Goal: Browse casually

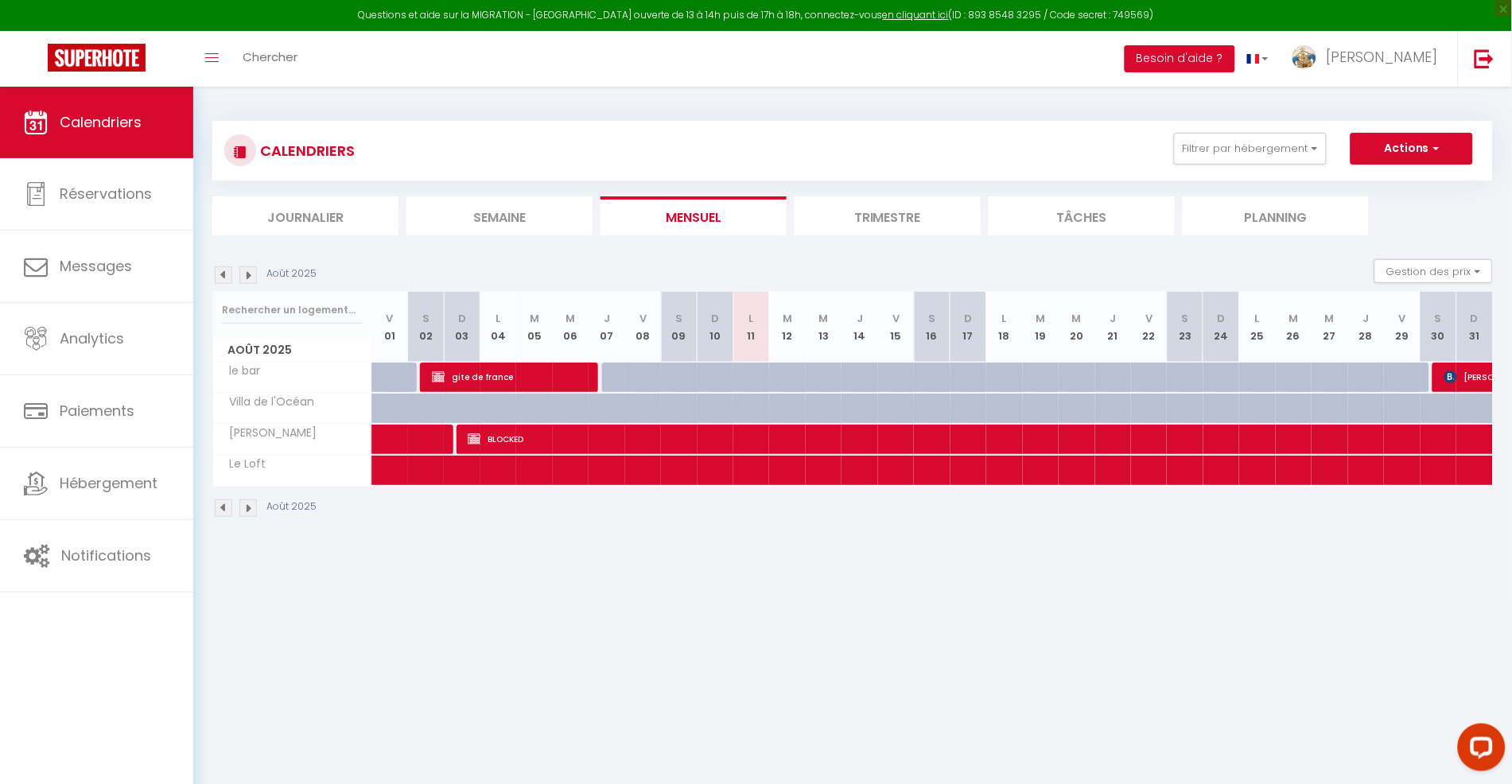
click at [247, 510] on img at bounding box center [248, 508] width 17 height 17
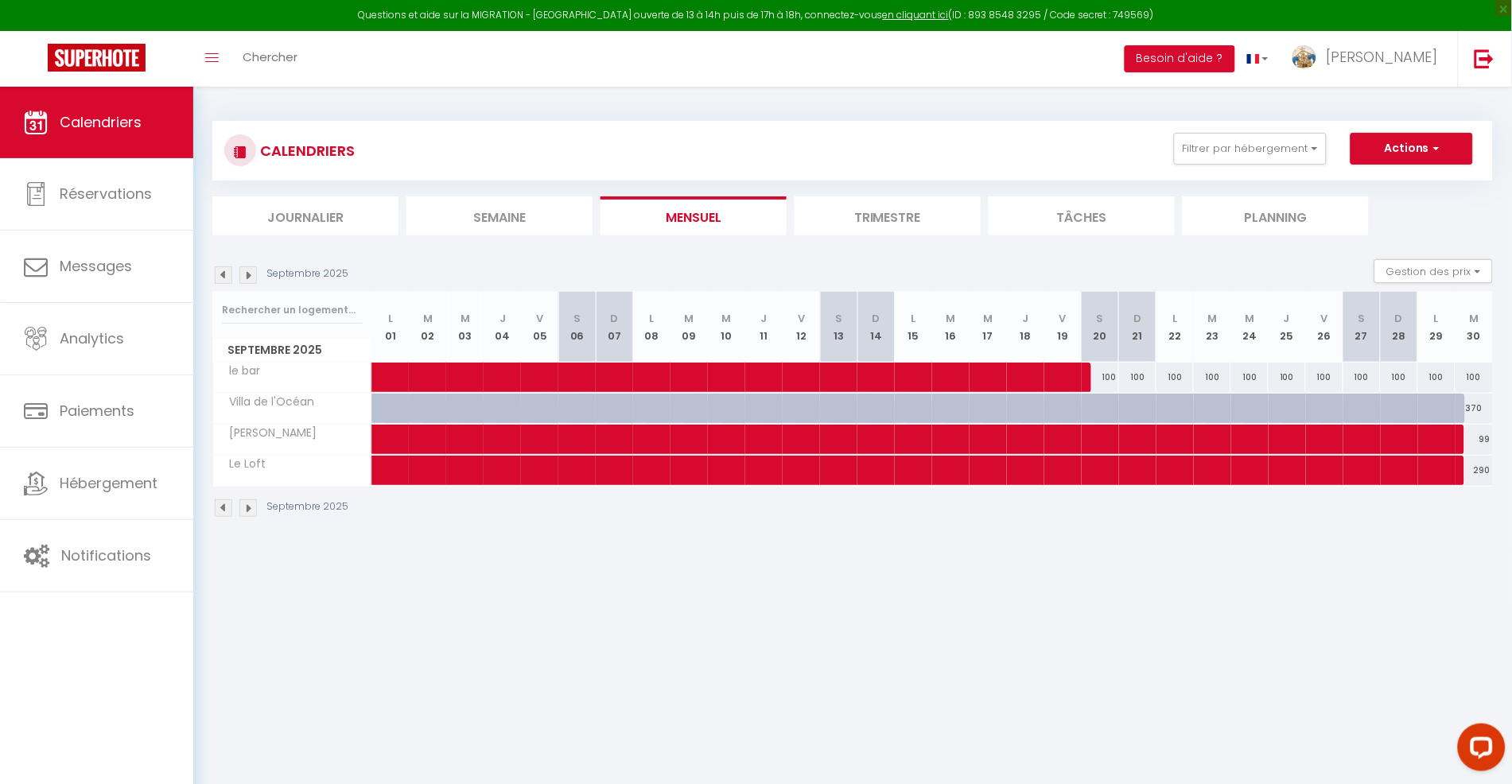
click at [247, 510] on img at bounding box center [248, 508] width 17 height 17
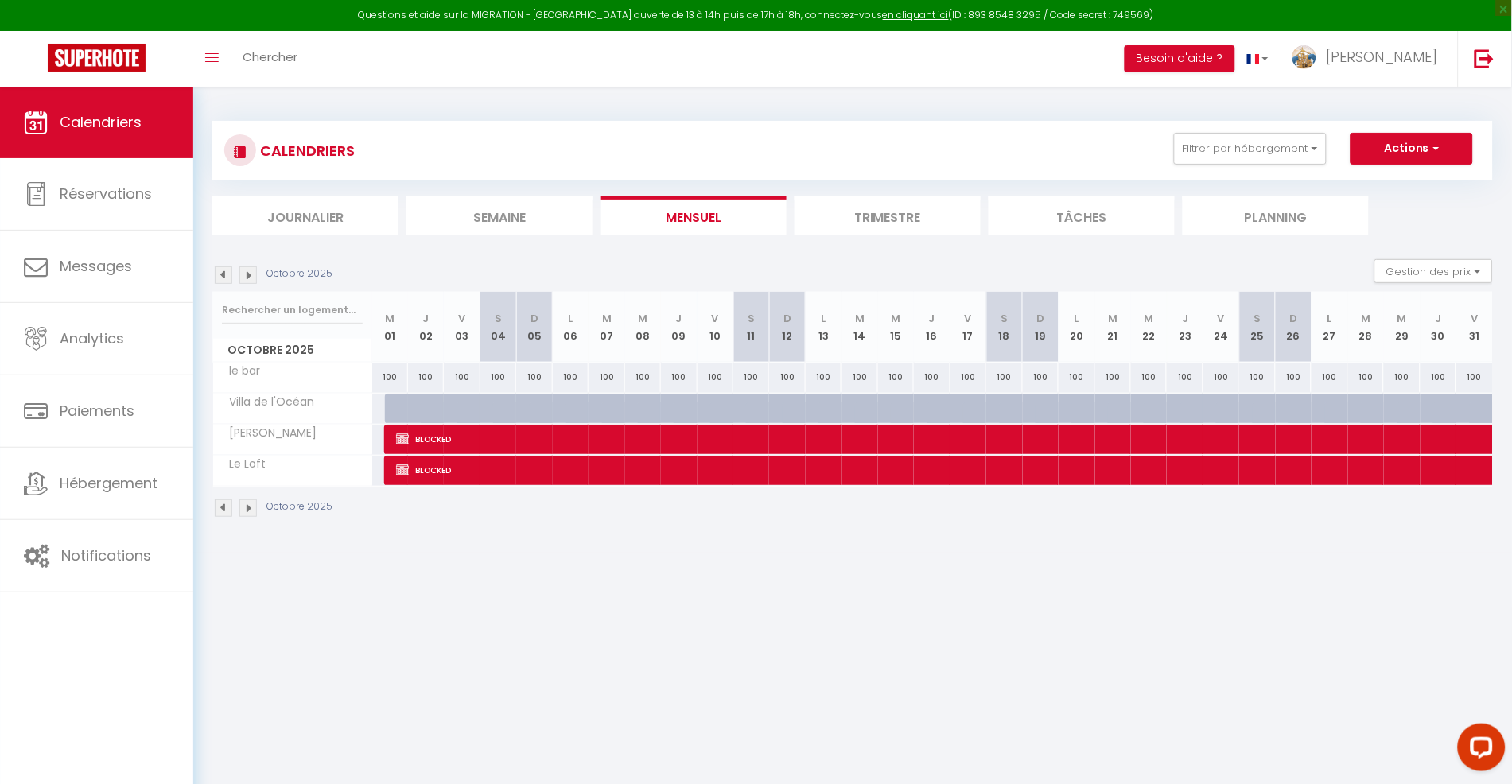
click at [247, 510] on img at bounding box center [248, 508] width 17 height 17
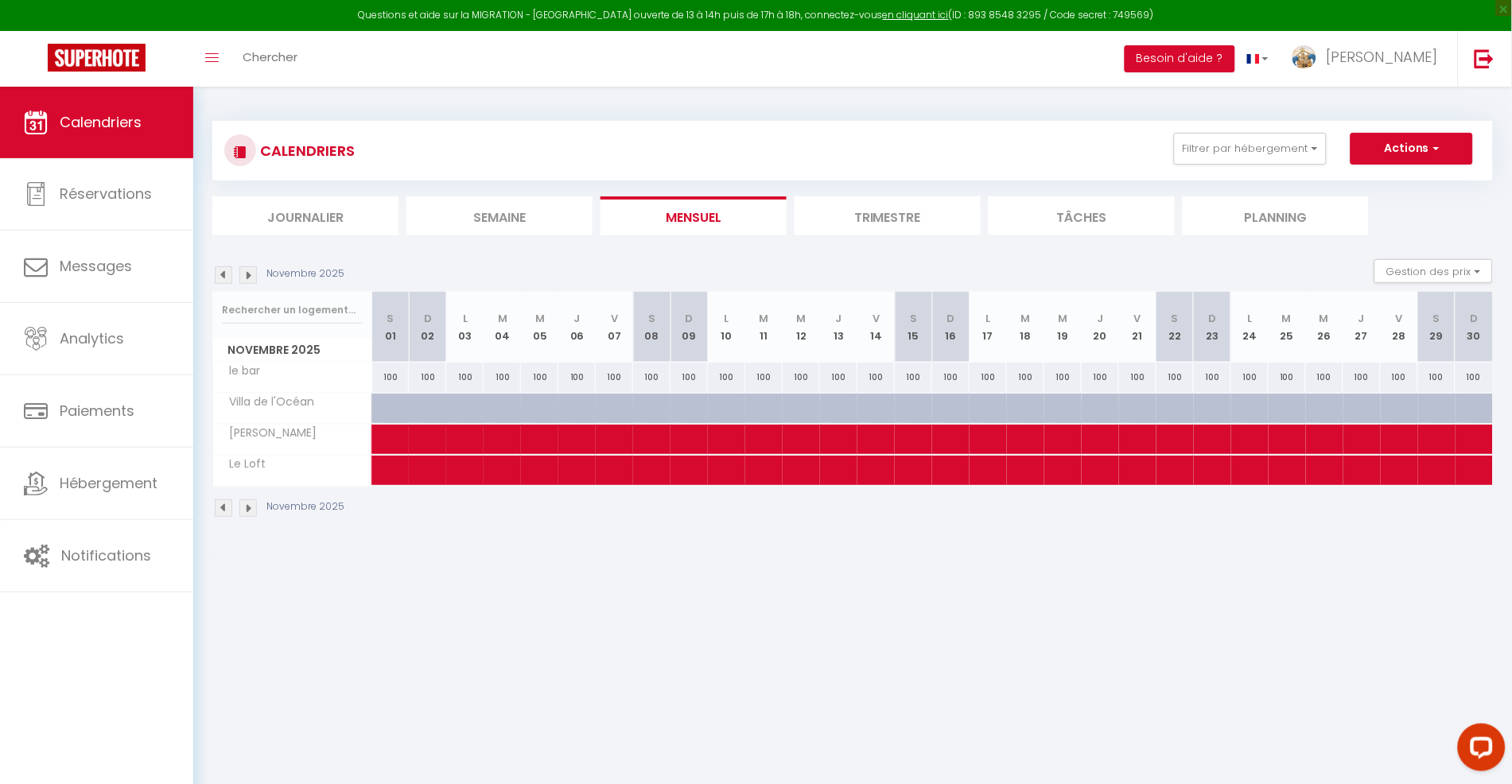
click at [247, 510] on img at bounding box center [248, 508] width 17 height 17
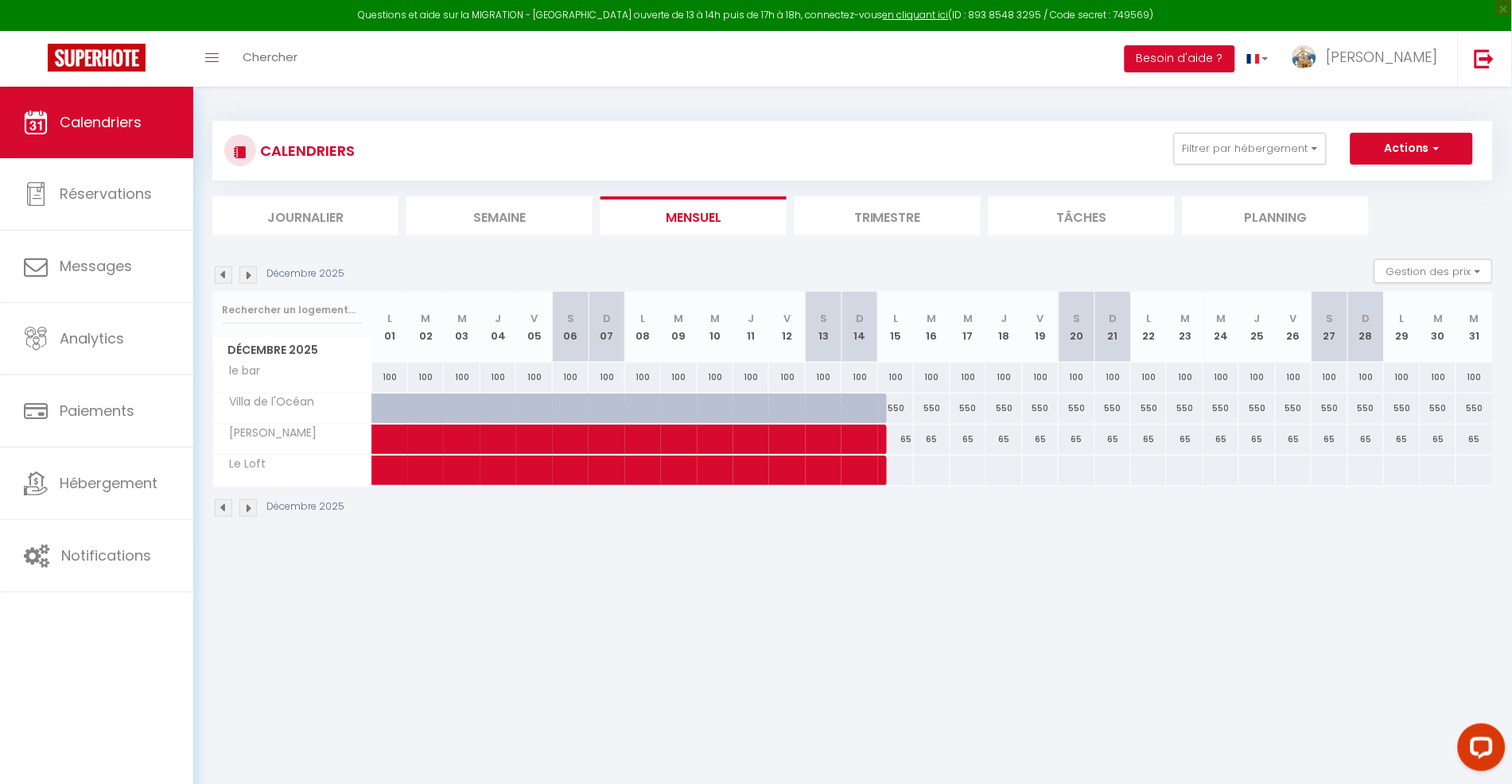
click at [247, 510] on img at bounding box center [248, 508] width 17 height 17
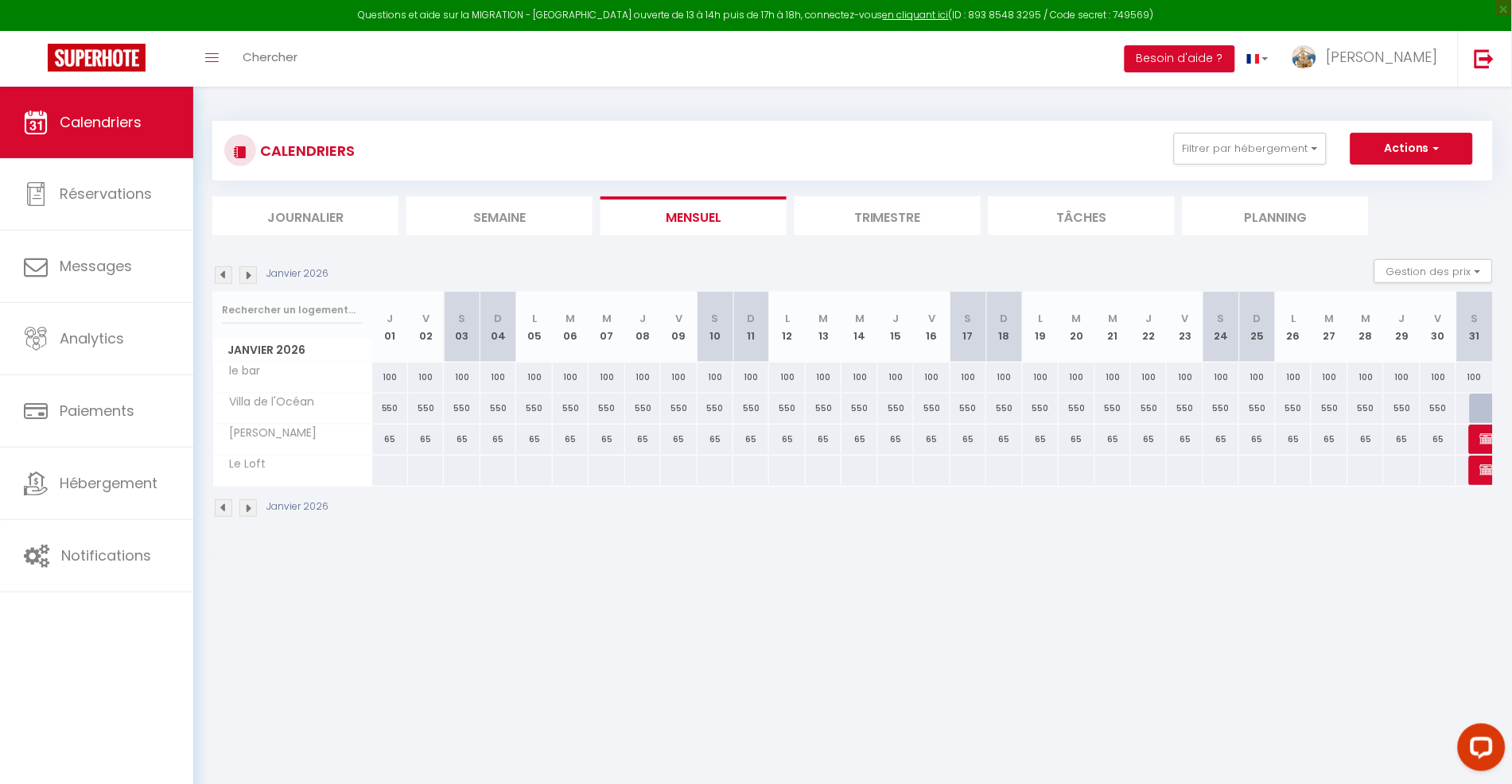
click at [247, 510] on img at bounding box center [248, 508] width 17 height 17
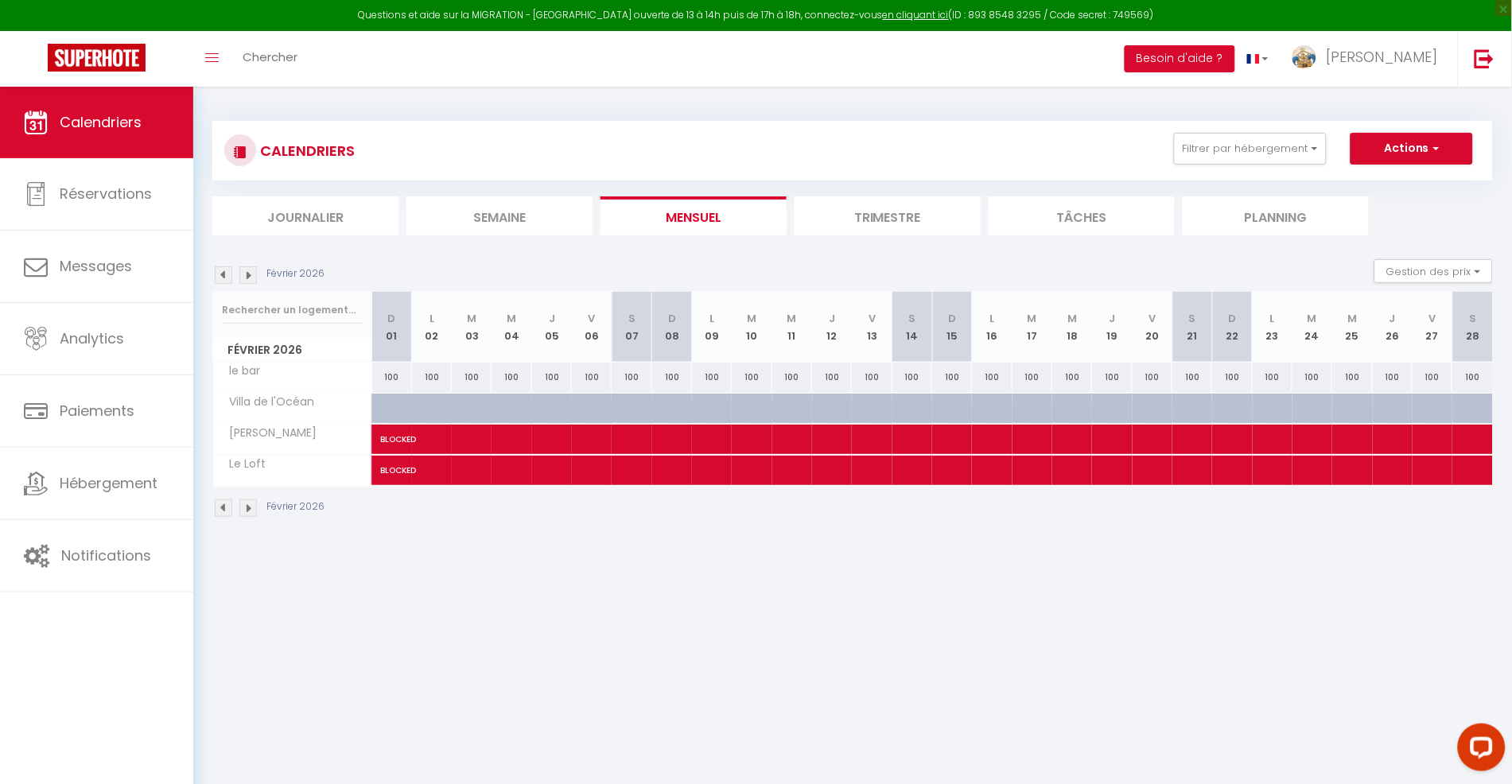
click at [247, 510] on img at bounding box center [248, 508] width 17 height 17
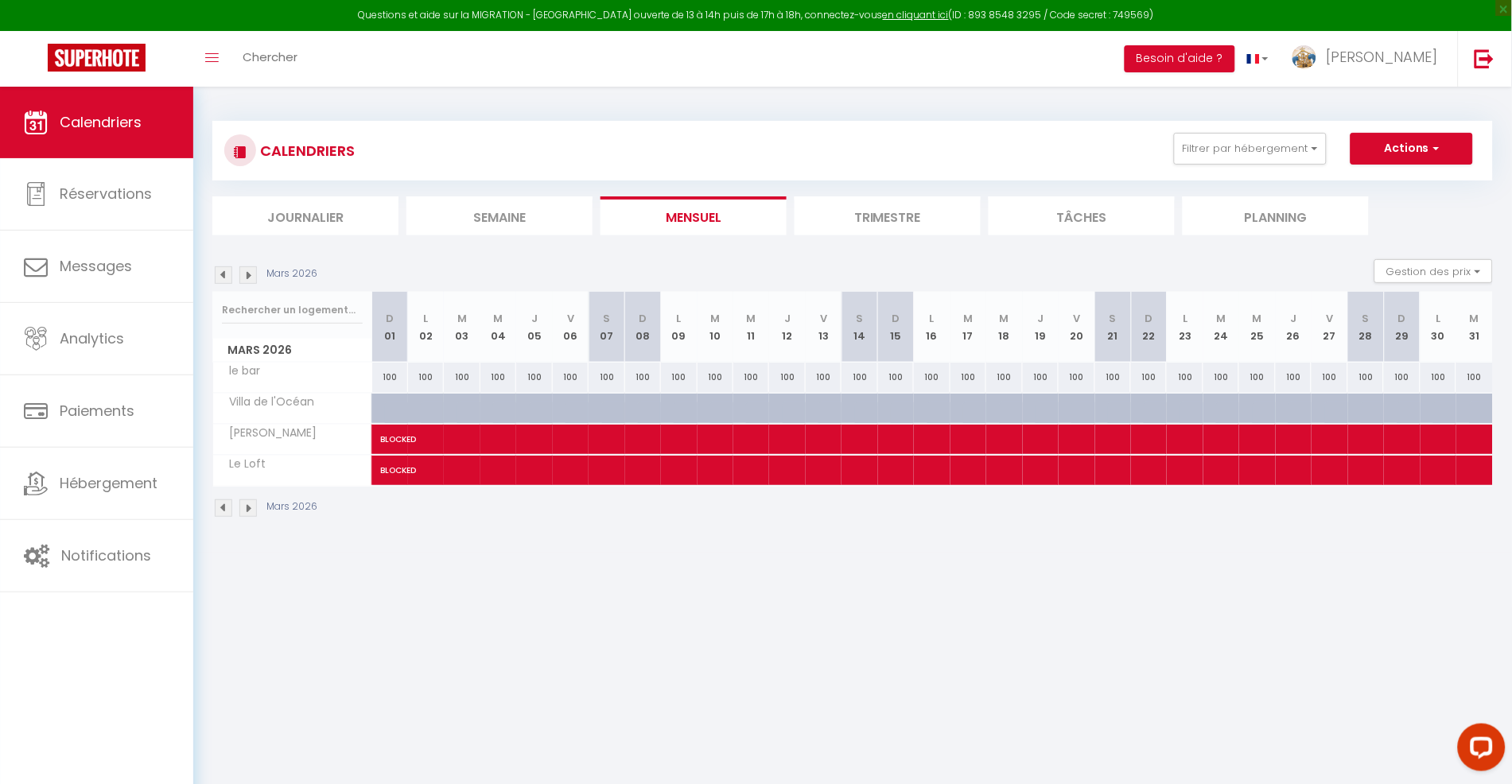
click at [247, 510] on img at bounding box center [248, 508] width 17 height 17
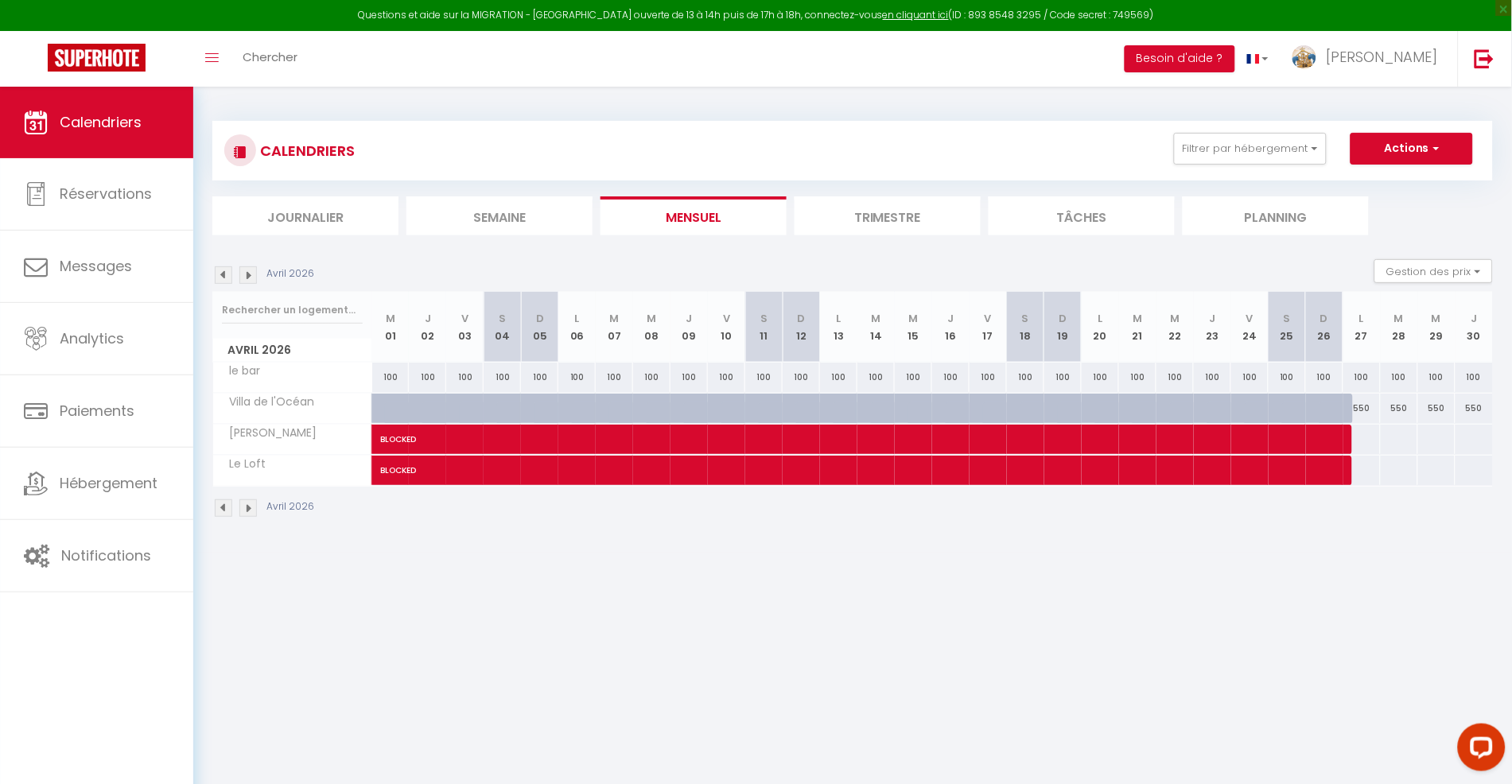
click at [247, 510] on img at bounding box center [248, 508] width 17 height 17
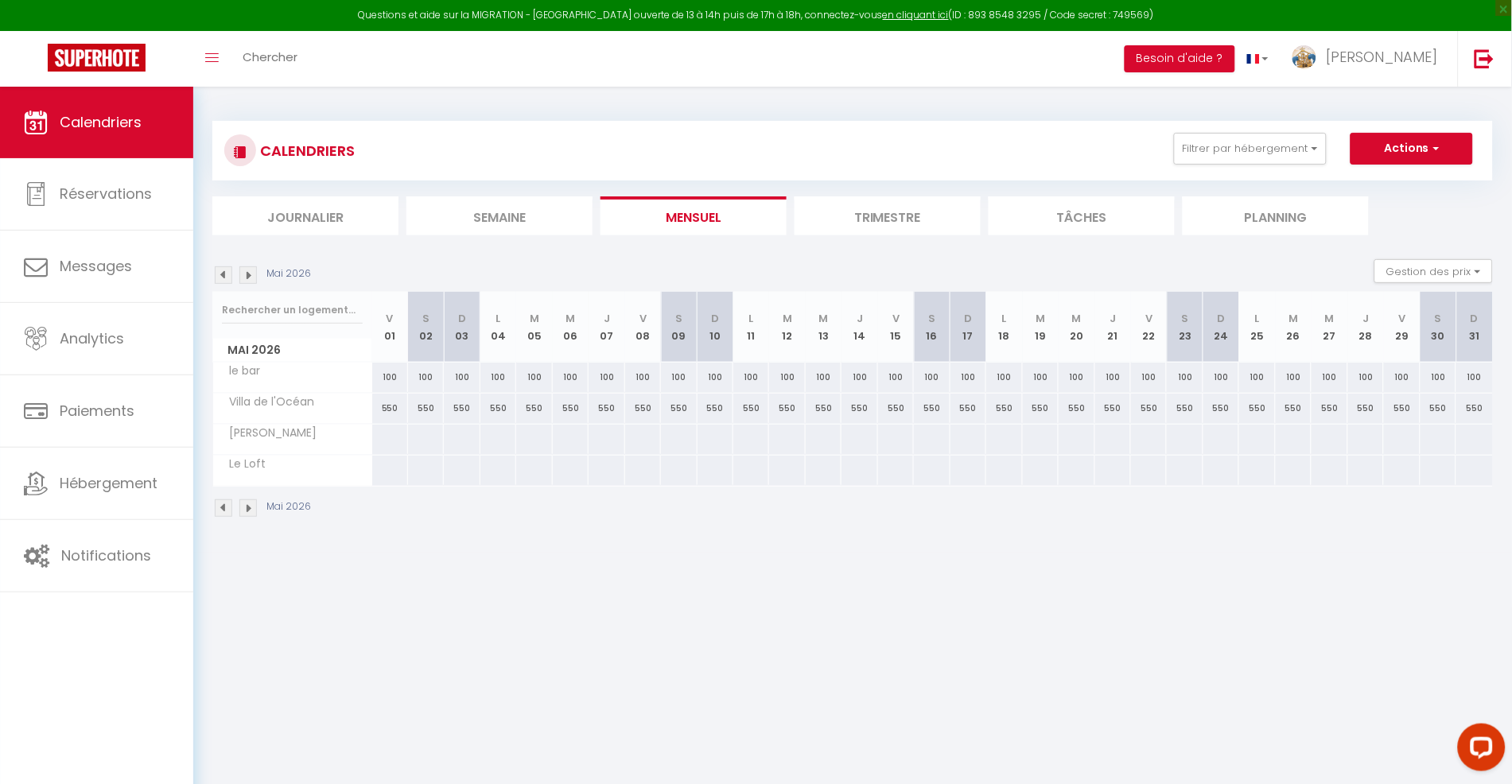
click at [247, 510] on img at bounding box center [248, 508] width 17 height 17
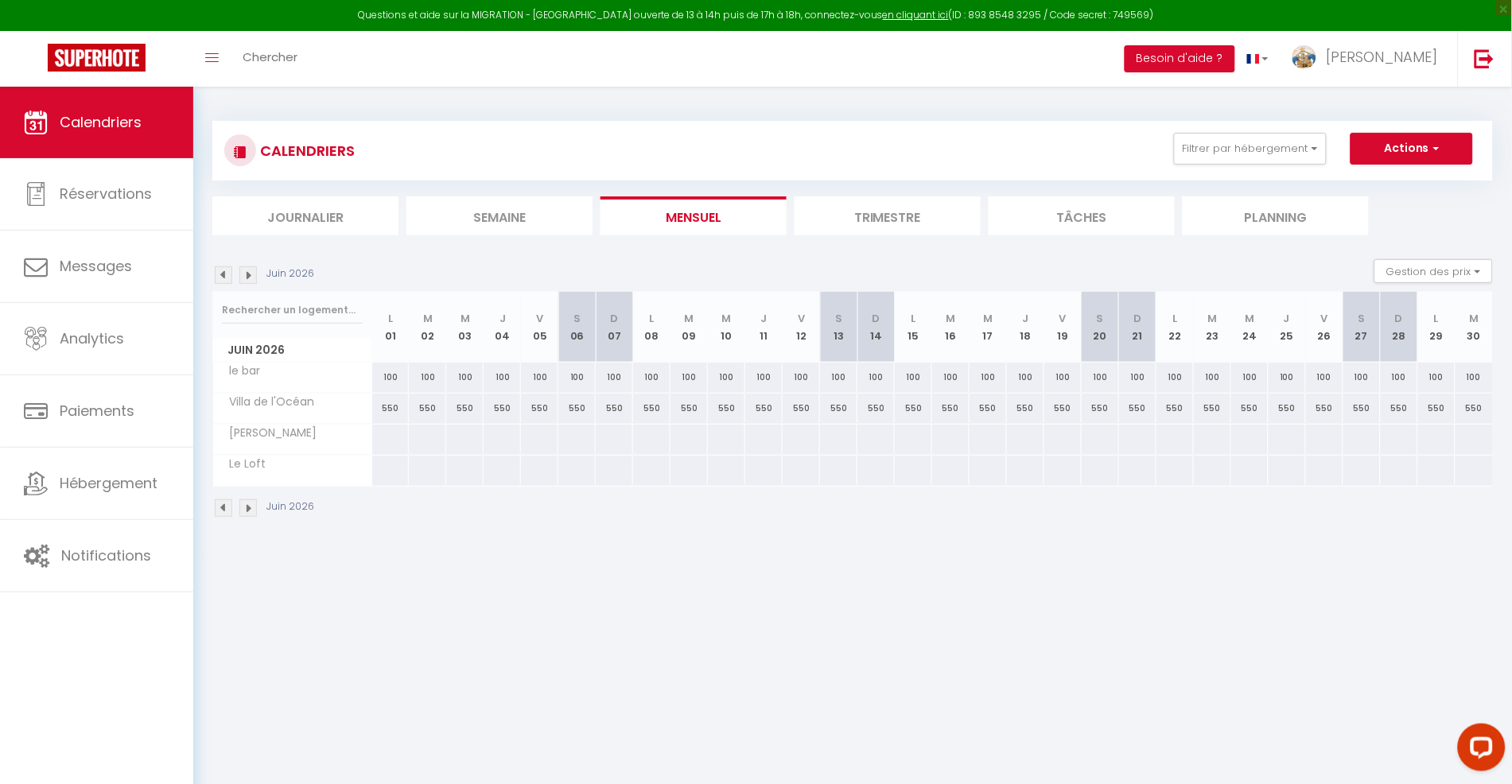
click at [247, 510] on img at bounding box center [248, 508] width 17 height 17
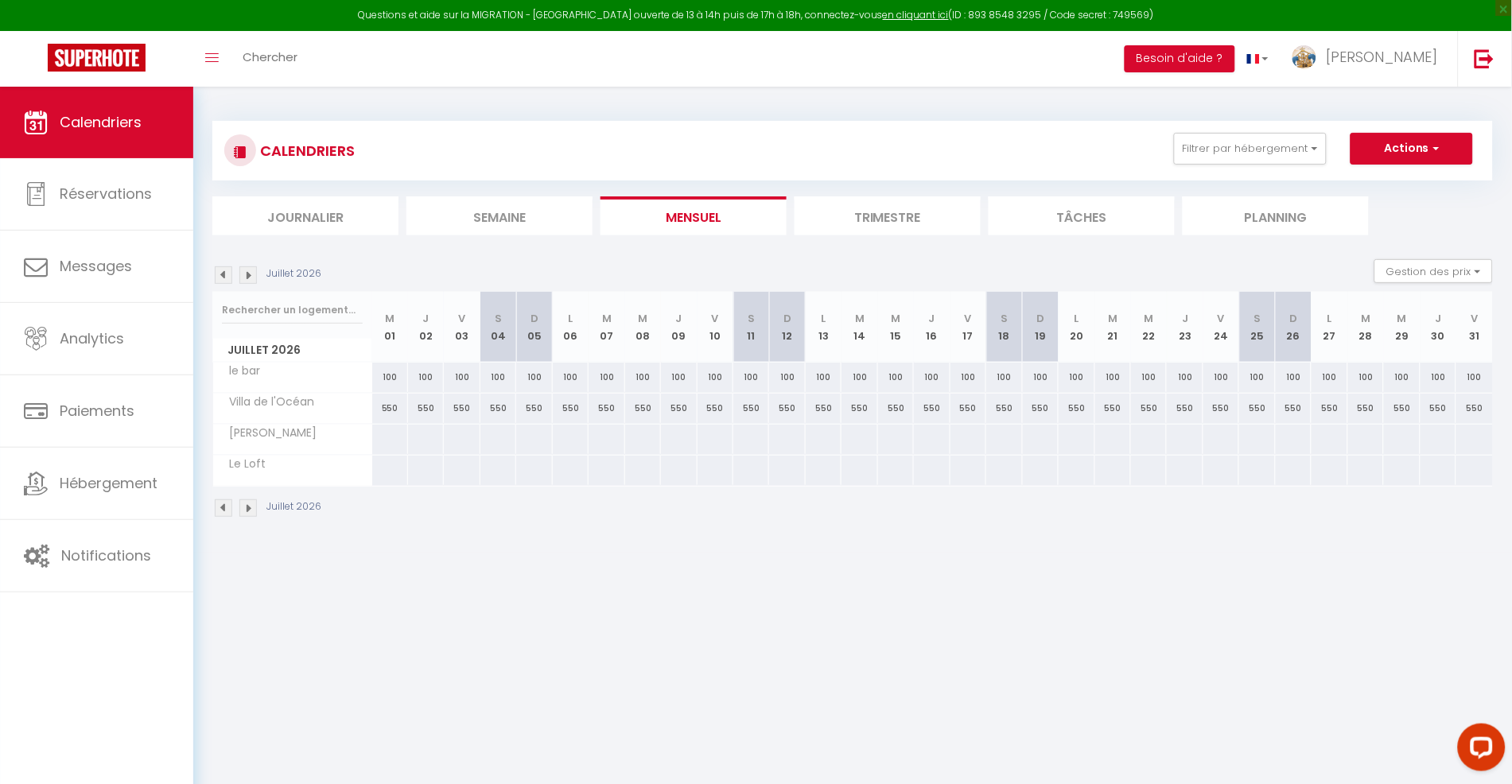
click at [247, 510] on img at bounding box center [248, 508] width 17 height 17
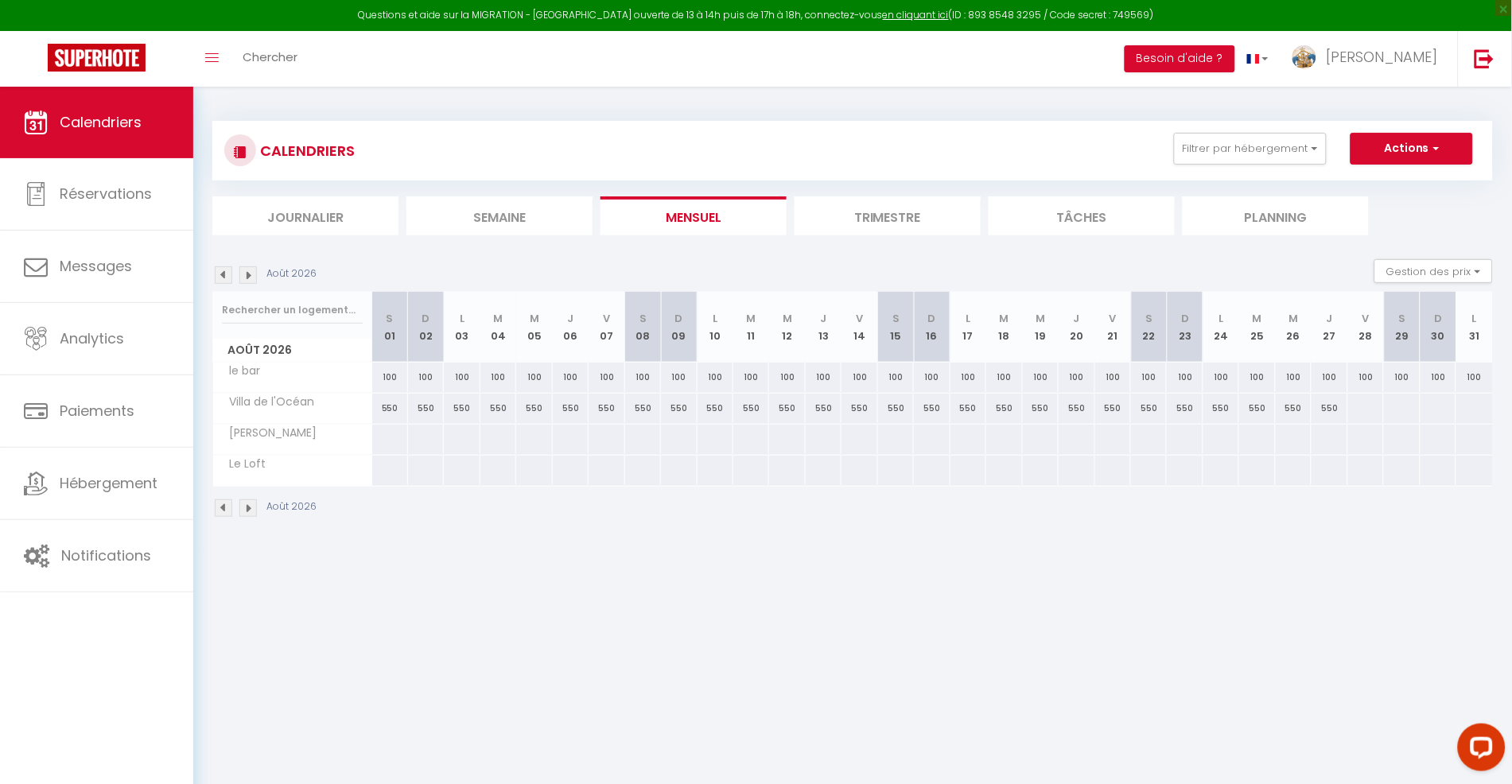
click at [247, 510] on img at bounding box center [248, 508] width 17 height 17
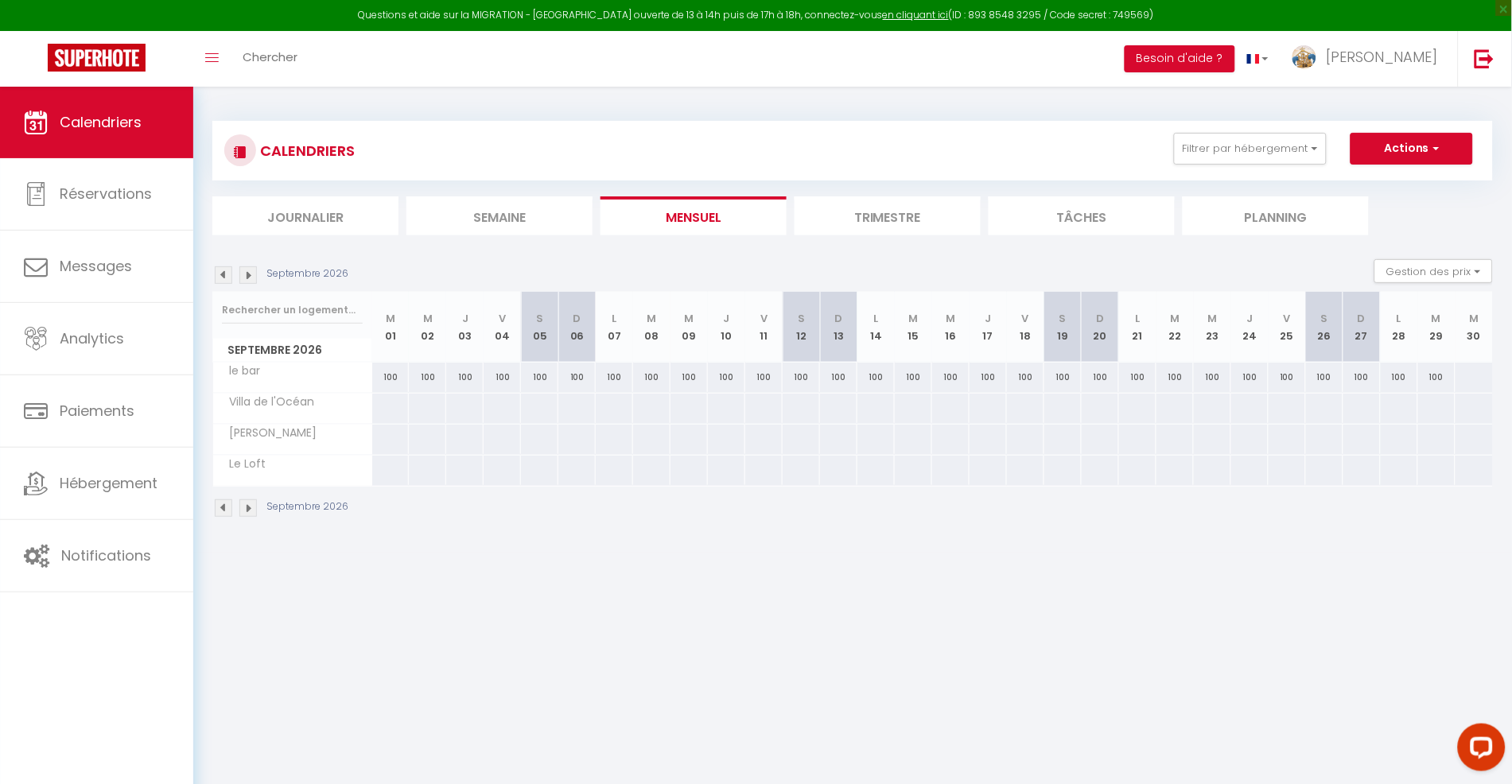
click at [247, 510] on img at bounding box center [248, 508] width 17 height 17
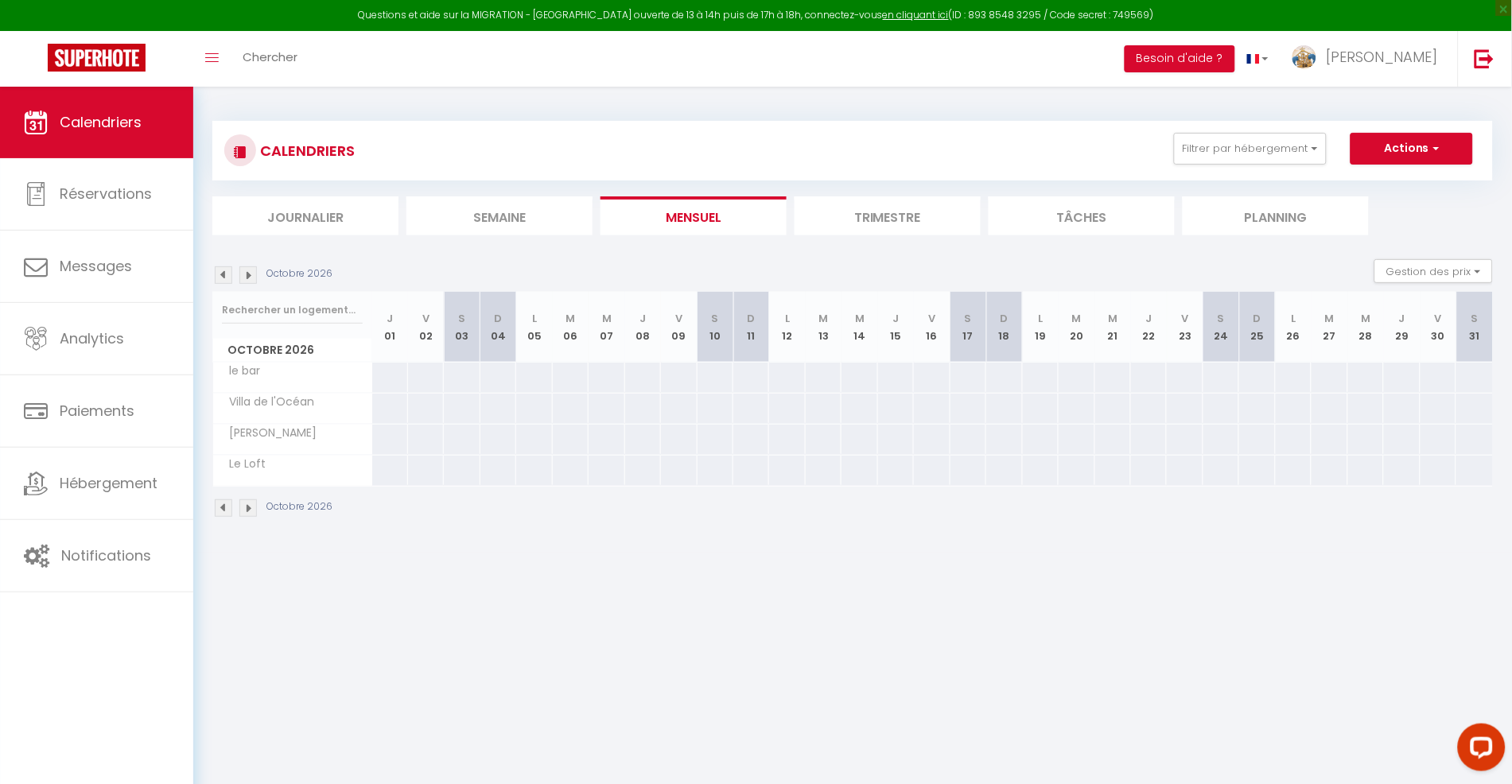
click at [222, 511] on img at bounding box center [223, 508] width 17 height 17
